Goal: Task Accomplishment & Management: Manage account settings

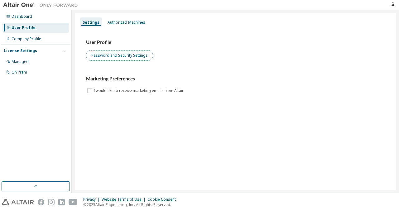
click at [133, 55] on button "Password and Security Settings" at bounding box center [119, 55] width 67 height 11
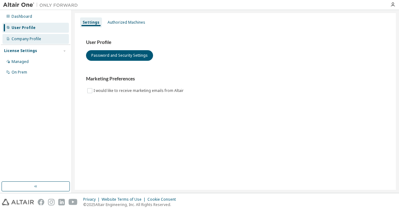
click at [51, 40] on div "Company Profile" at bounding box center [35, 39] width 66 height 10
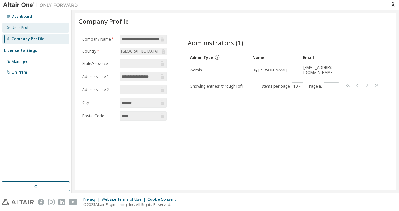
click at [46, 24] on div "User Profile" at bounding box center [35, 28] width 66 height 10
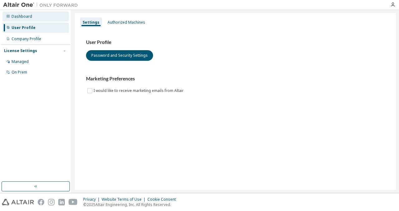
click at [53, 18] on div "Dashboard" at bounding box center [35, 17] width 66 height 10
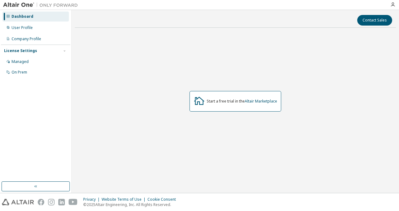
click at [389, 5] on div at bounding box center [392, 4] width 12 height 5
click at [392, 5] on icon "button" at bounding box center [392, 4] width 5 height 5
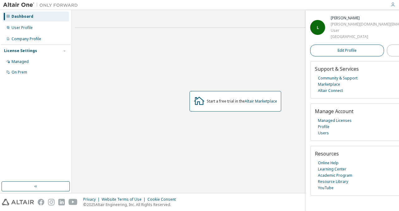
click at [337, 52] on span "Edit Profile" at bounding box center [346, 50] width 19 height 5
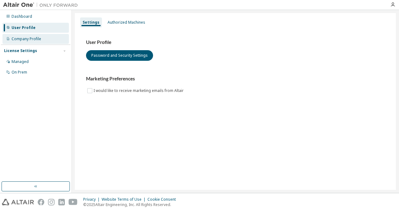
click at [44, 42] on div "Company Profile" at bounding box center [35, 39] width 66 height 10
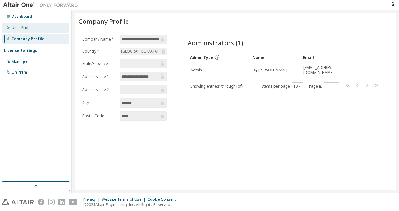
click at [39, 32] on div "User Profile" at bounding box center [35, 28] width 66 height 10
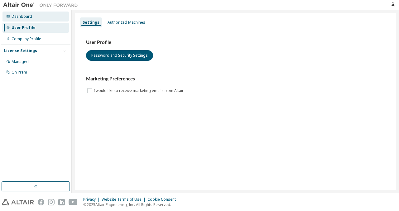
click at [38, 19] on div "Dashboard" at bounding box center [35, 17] width 66 height 10
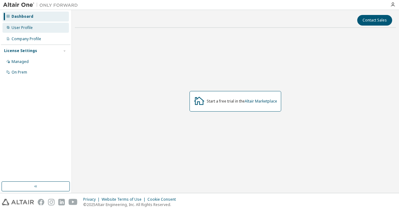
click at [40, 31] on div "User Profile" at bounding box center [35, 28] width 66 height 10
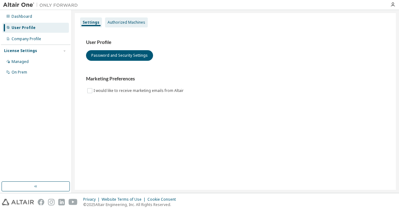
click at [121, 25] on div "Authorized Machines" at bounding box center [126, 22] width 43 height 10
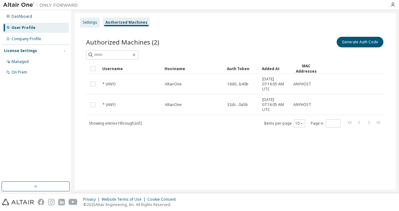
click at [92, 24] on div "Settings" at bounding box center [90, 22] width 15 height 5
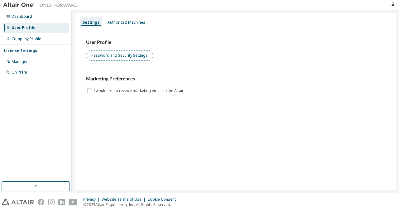
click at [134, 58] on button "Password and Security Settings" at bounding box center [119, 55] width 67 height 11
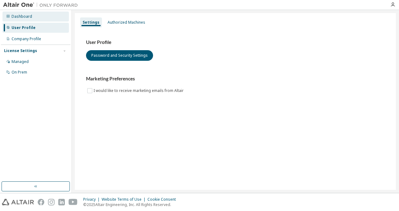
click at [38, 18] on div "Dashboard" at bounding box center [35, 17] width 66 height 10
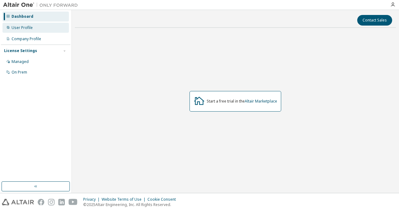
click at [43, 25] on div "User Profile" at bounding box center [35, 28] width 66 height 10
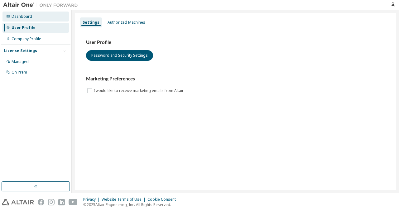
click at [45, 14] on div "Dashboard" at bounding box center [35, 17] width 66 height 10
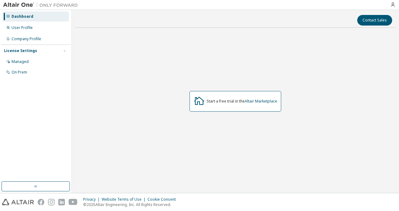
click at [394, 11] on div "Contact Sales Start a free trial in the Altair Marketplace" at bounding box center [235, 101] width 327 height 183
click at [393, 9] on div at bounding box center [392, 4] width 12 height 9
click at [394, 3] on icon "button" at bounding box center [392, 4] width 5 height 5
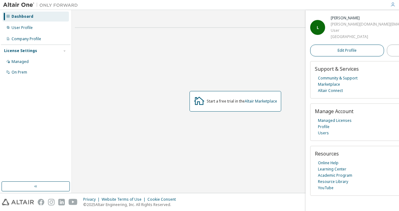
click at [341, 48] on link "Edit Profile" at bounding box center [347, 51] width 74 height 12
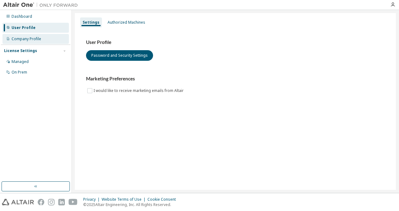
click at [32, 37] on div "Company Profile" at bounding box center [27, 38] width 30 height 5
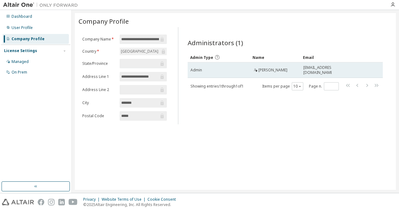
click at [298, 72] on td "[PERSON_NAME]" at bounding box center [275, 70] width 51 height 16
click at [247, 73] on td "Admin" at bounding box center [219, 70] width 62 height 16
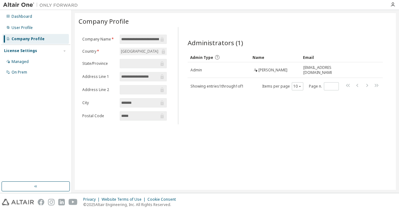
click at [212, 127] on div "**********" at bounding box center [235, 101] width 321 height 177
click at [32, 58] on div "Managed" at bounding box center [35, 62] width 66 height 10
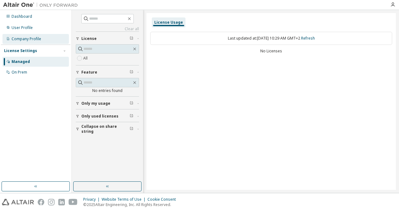
click at [39, 43] on div "Company Profile" at bounding box center [35, 39] width 66 height 10
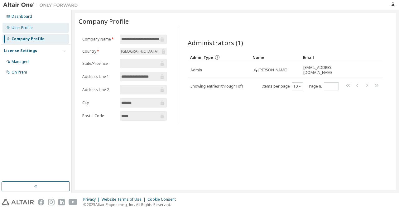
click at [38, 28] on div "User Profile" at bounding box center [35, 28] width 66 height 10
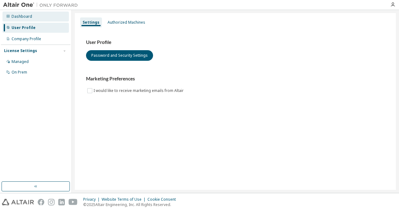
click at [47, 17] on div "Dashboard" at bounding box center [35, 17] width 66 height 10
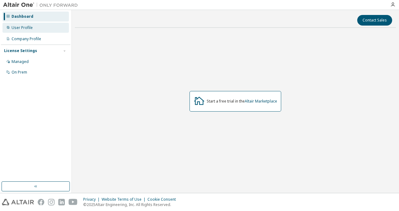
click at [45, 28] on div "User Profile" at bounding box center [35, 28] width 66 height 10
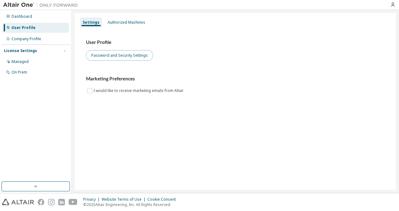
click at [126, 54] on button "Password and Security Settings" at bounding box center [119, 55] width 67 height 11
